Goal: Navigation & Orientation: Find specific page/section

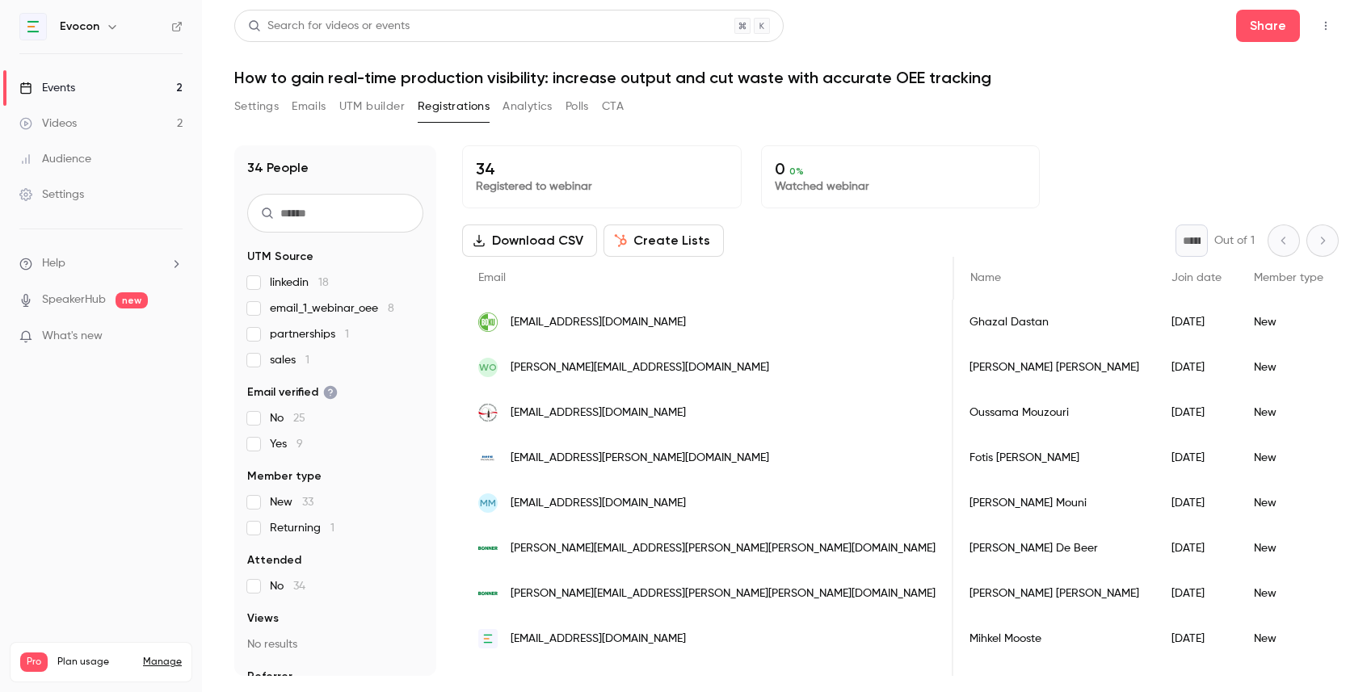
scroll to position [0, 1479]
